Goal: Task Accomplishment & Management: Use online tool/utility

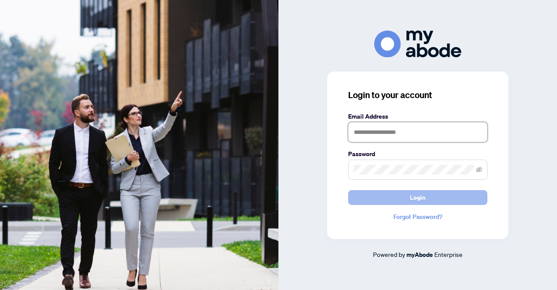
type input "**********"
click at [409, 195] on button "Login" at bounding box center [417, 197] width 139 height 15
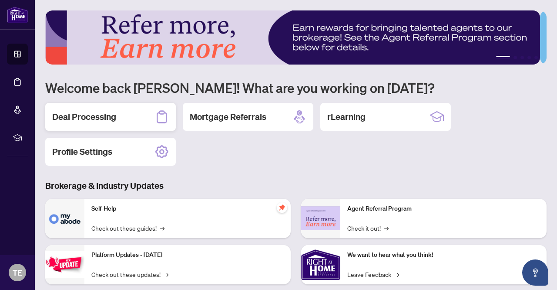
click at [106, 120] on h2 "Deal Processing" at bounding box center [84, 117] width 64 height 12
